Goal: Task Accomplishment & Management: Manage account settings

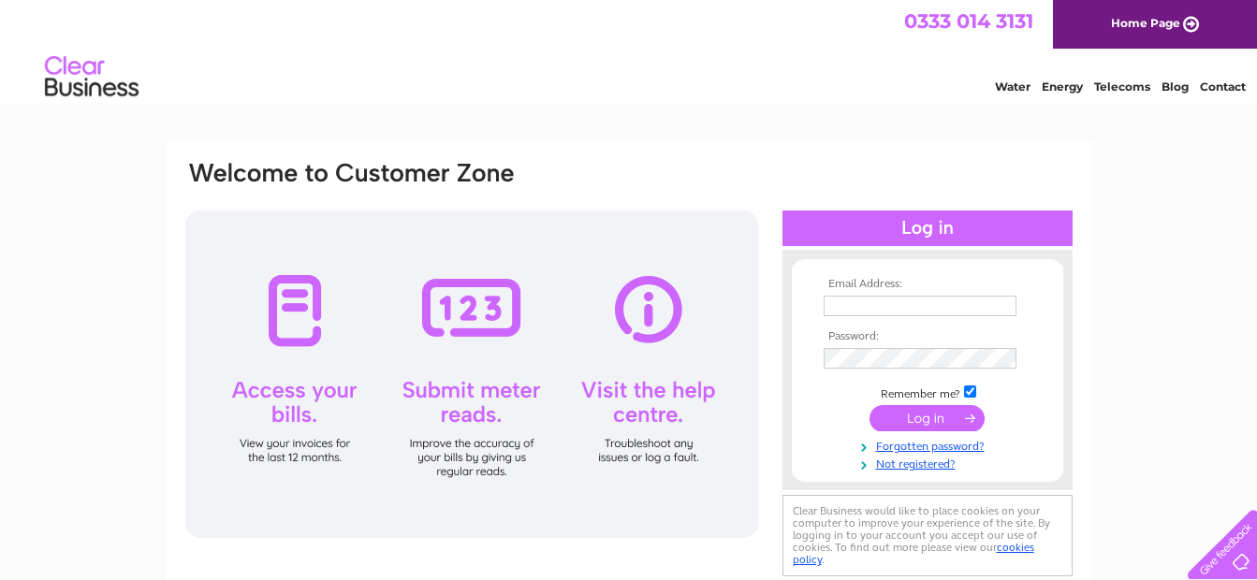
type input "capt_vali@yahoo.com"
click at [918, 417] on input "submit" at bounding box center [926, 418] width 115 height 26
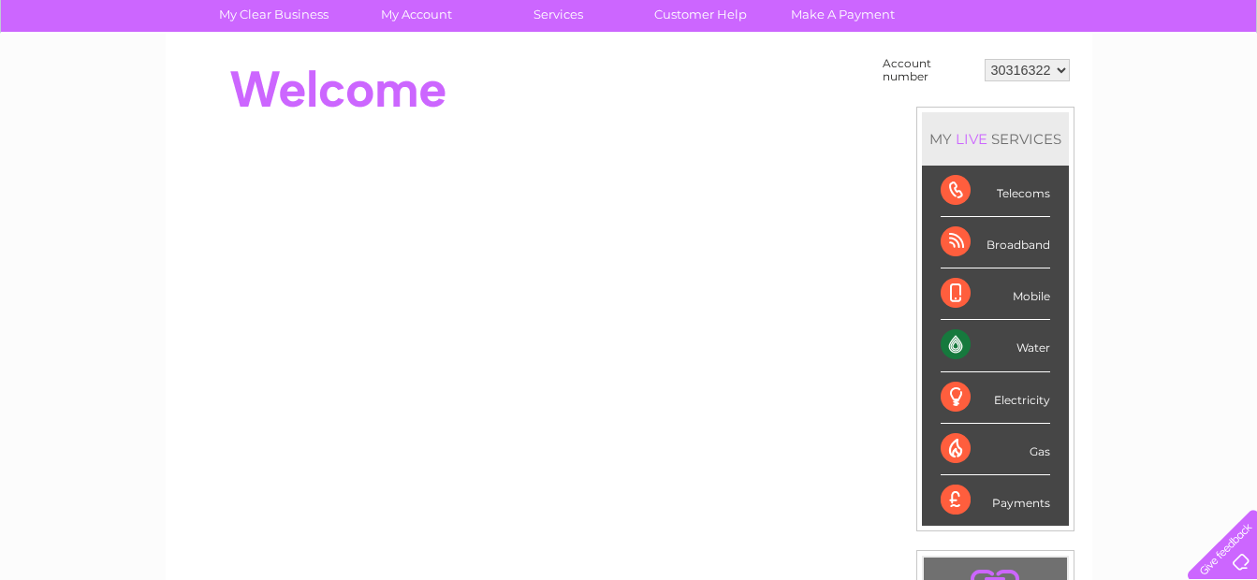
scroll to position [131, 0]
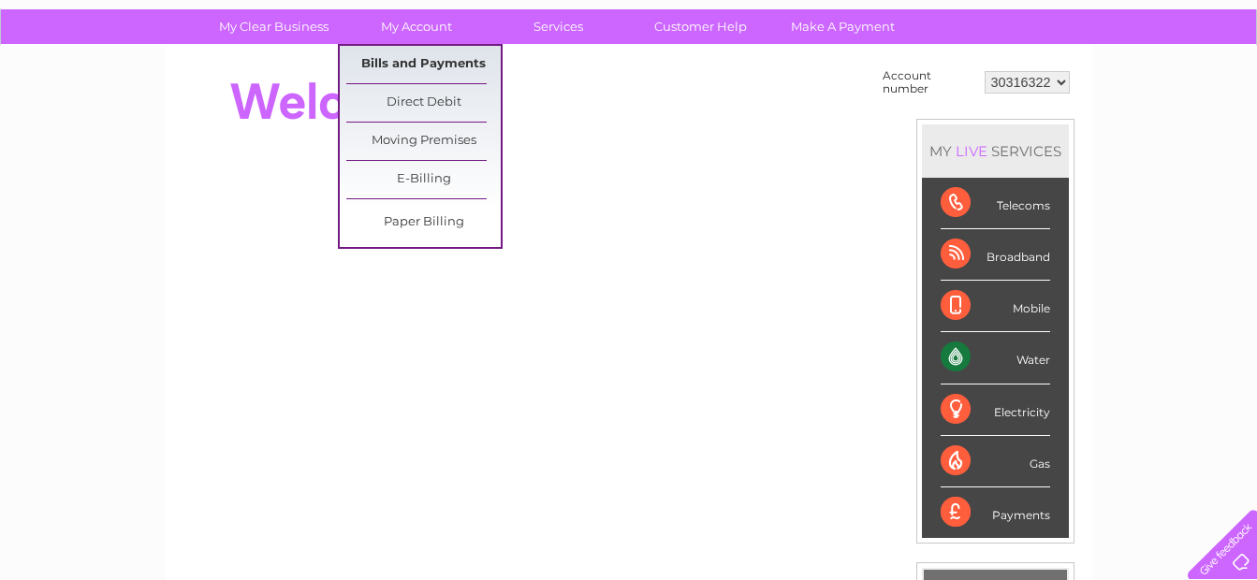
click at [409, 54] on link "Bills and Payments" at bounding box center [423, 64] width 154 height 37
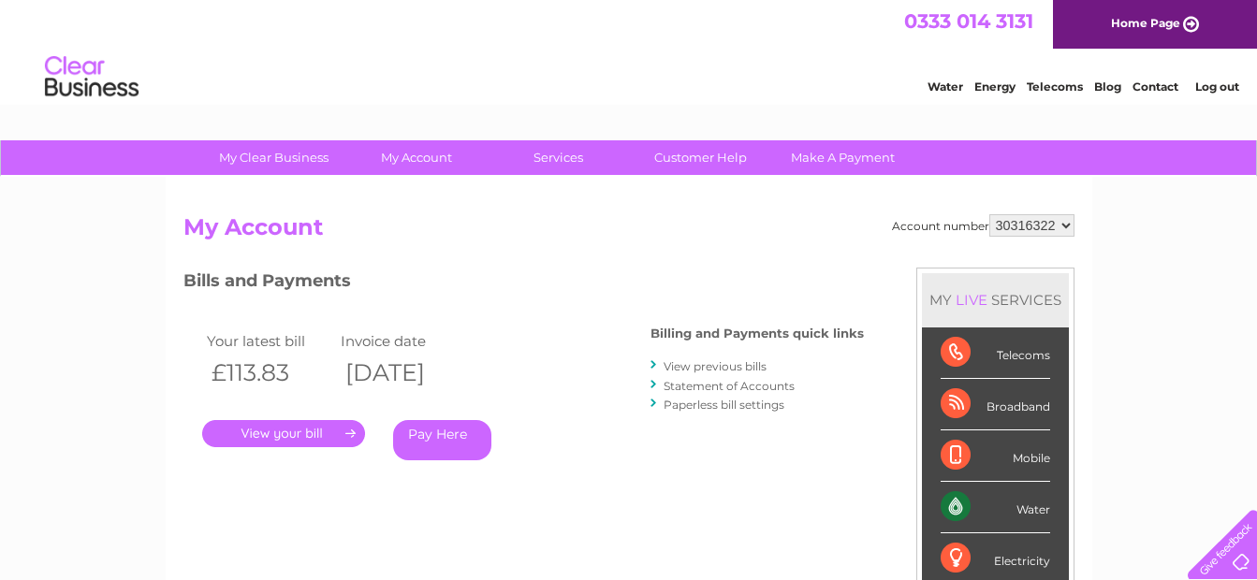
click at [278, 432] on link "." at bounding box center [283, 433] width 163 height 27
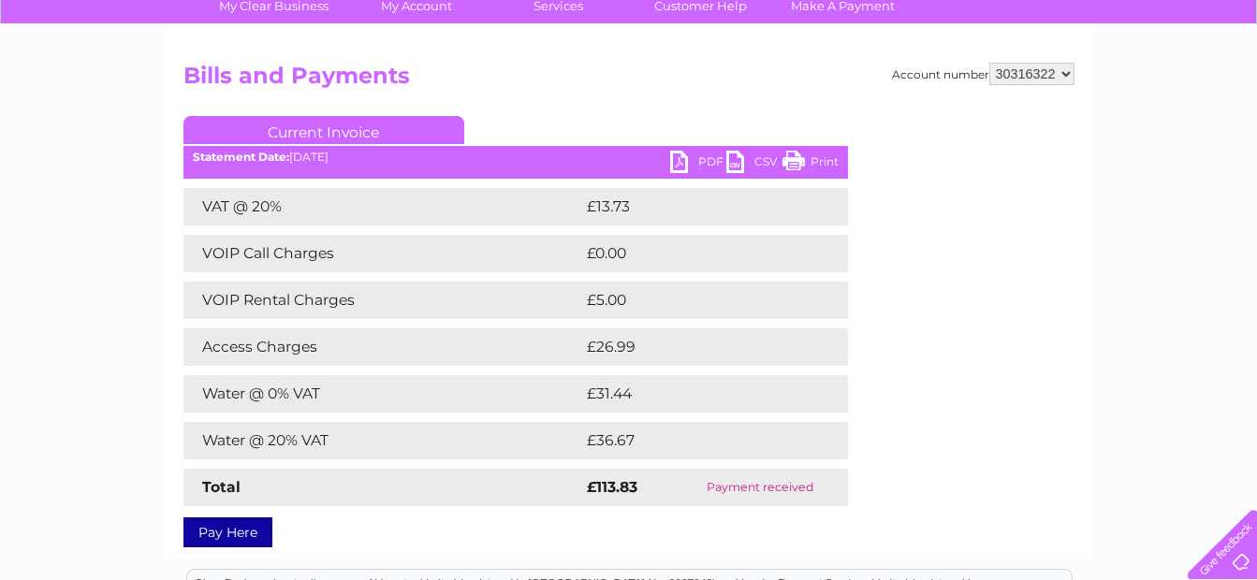
scroll to position [163, 0]
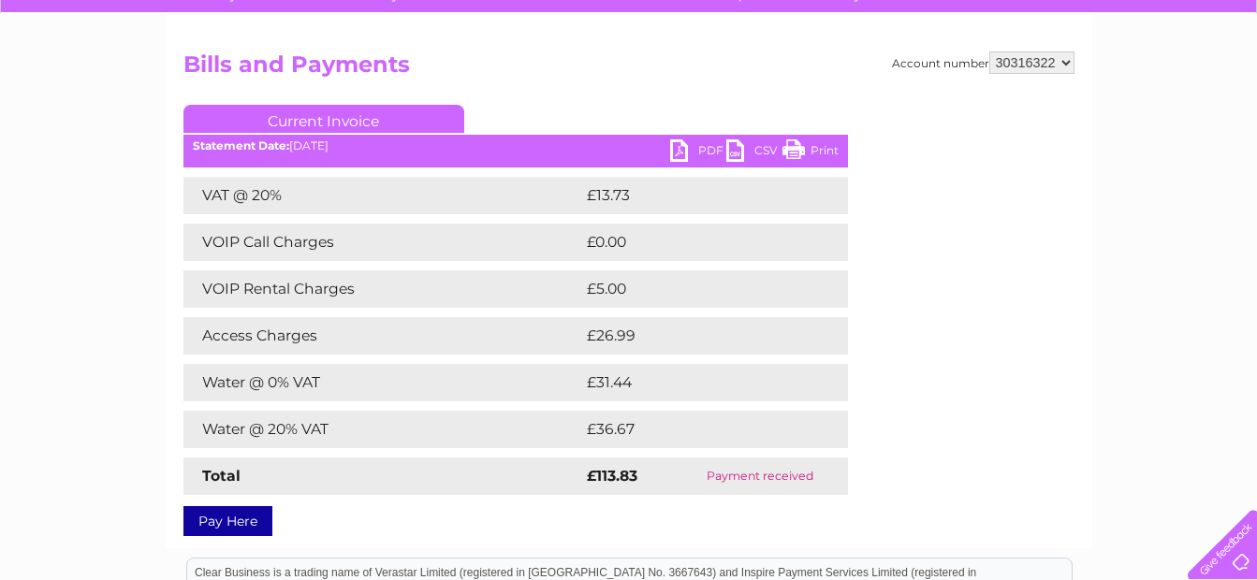
click at [707, 148] on link "PDF" at bounding box center [698, 152] width 56 height 27
